Goal: Task Accomplishment & Management: Use online tool/utility

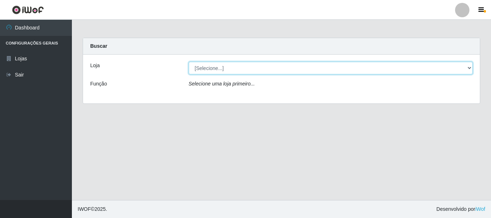
click at [466, 66] on select "[Selecione...] [GEOGRAPHIC_DATA] [GEOGRAPHIC_DATA]" at bounding box center [331, 68] width 284 height 13
select select "64"
click at [189, 62] on select "[Selecione...] [GEOGRAPHIC_DATA] [GEOGRAPHIC_DATA]" at bounding box center [331, 68] width 284 height 13
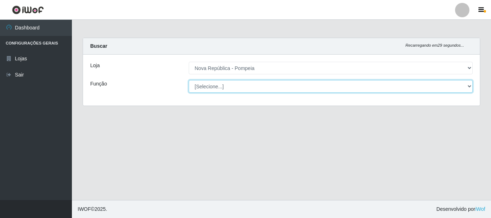
click at [465, 84] on select "[Selecione...] Balconista Operador de Caixa Recepcionista Repositor" at bounding box center [331, 86] width 284 height 13
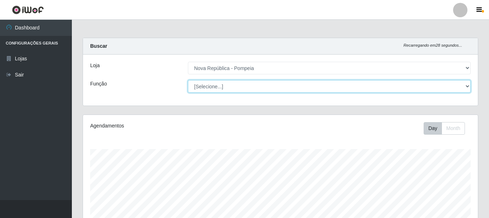
scroll to position [149, 395]
select select "22"
click at [188, 80] on select "[Selecione...] Balconista Operador de Caixa Recepcionista Repositor" at bounding box center [329, 86] width 283 height 13
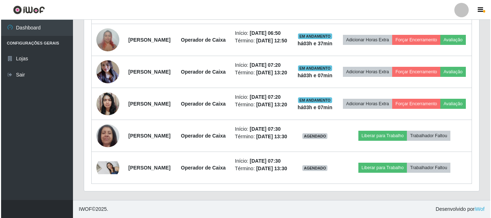
scroll to position [430, 0]
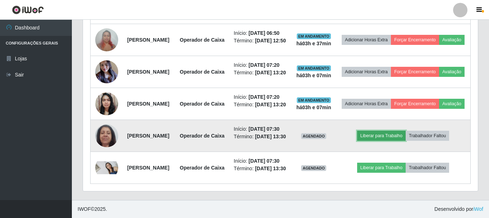
click at [405, 131] on button "Liberar para Trabalho" at bounding box center [381, 136] width 49 height 10
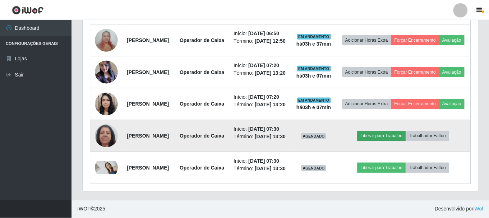
scroll to position [149, 392]
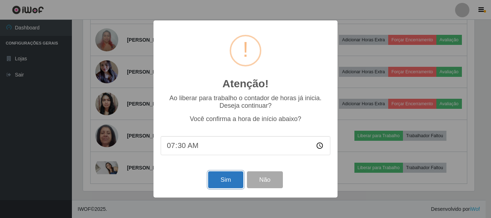
click at [220, 188] on button "Sim" at bounding box center [225, 180] width 35 height 17
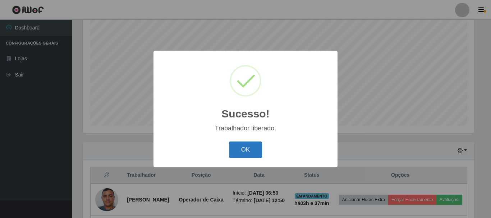
click at [241, 147] on button "OK" at bounding box center [245, 150] width 33 height 17
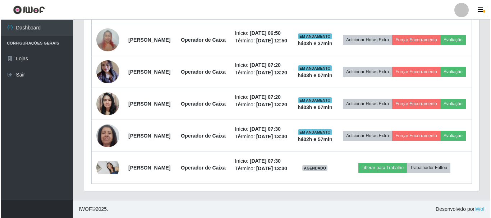
scroll to position [446, 0]
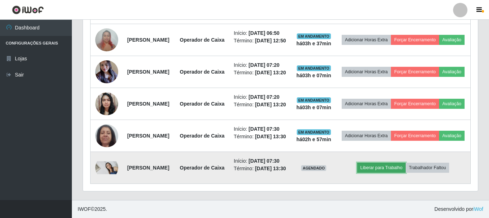
click at [400, 165] on button "Liberar para Trabalho" at bounding box center [381, 168] width 49 height 10
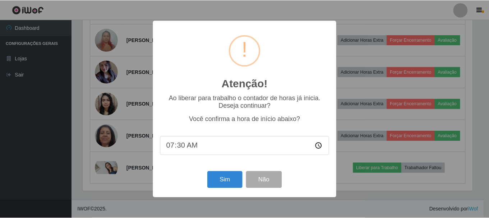
scroll to position [149, 392]
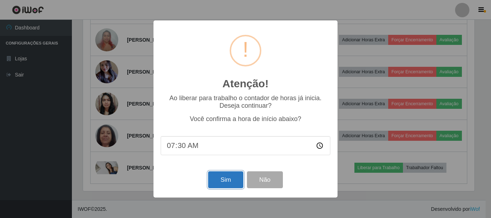
click at [225, 178] on button "Sim" at bounding box center [225, 180] width 35 height 17
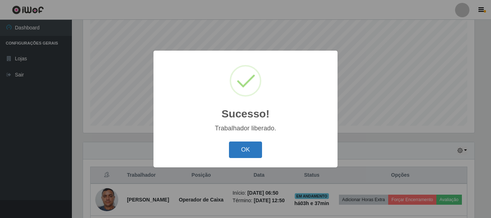
click at [245, 149] on button "OK" at bounding box center [245, 150] width 33 height 17
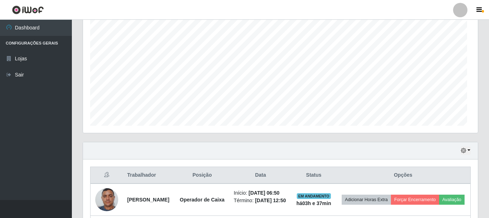
scroll to position [149, 395]
